Goal: Find specific page/section: Find specific page/section

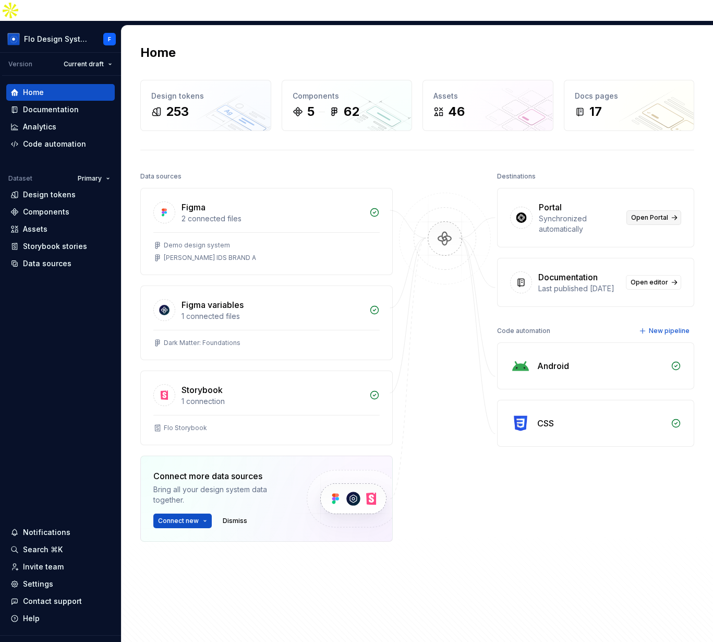
click at [658, 213] on span "Open Portal" at bounding box center [649, 217] width 37 height 8
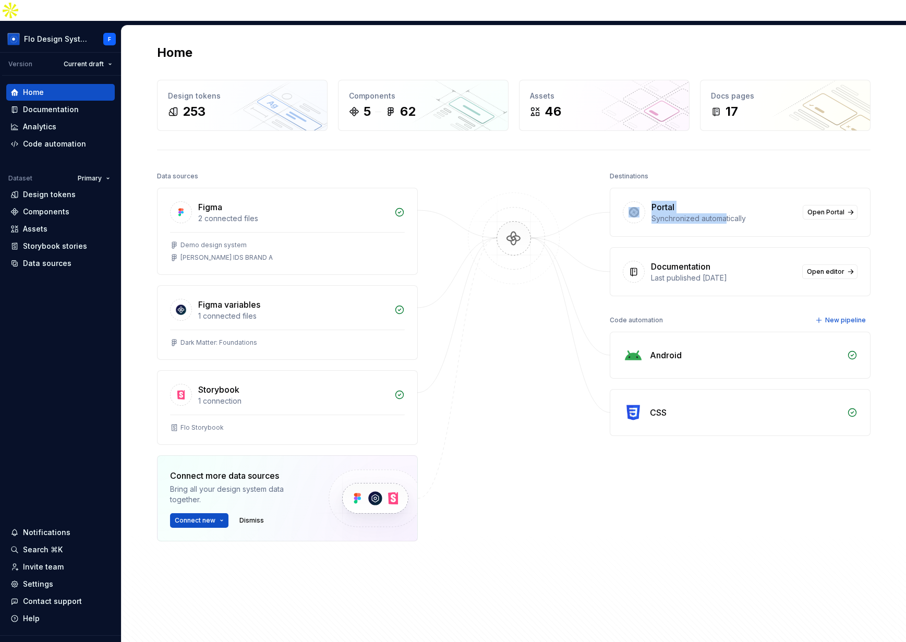
drag, startPoint x: 687, startPoint y: 193, endPoint x: 721, endPoint y: 194, distance: 33.9
click at [713, 194] on div "Portal Synchronized automatically Open Portal" at bounding box center [741, 212] width 260 height 48
click at [713, 213] on div "Synchronized automatically" at bounding box center [724, 218] width 145 height 10
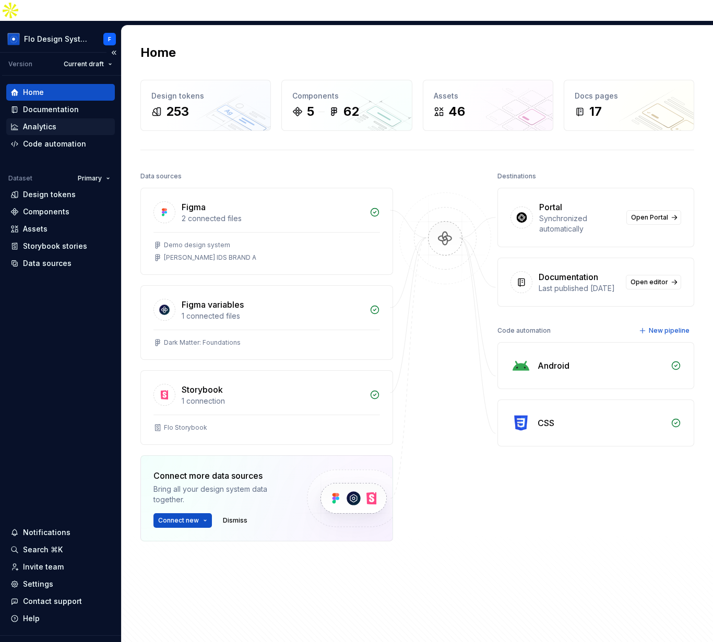
click at [23, 122] on div "Analytics" at bounding box center [39, 127] width 33 height 10
